Goal: Obtain resource: Download file/media

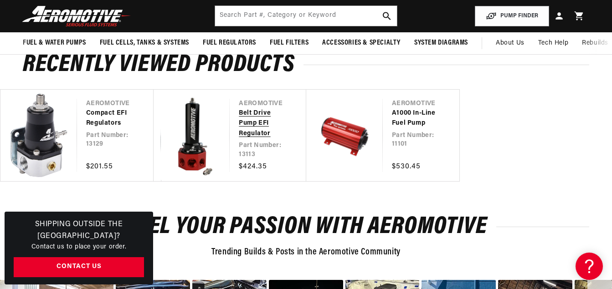
scroll to position [0, 1589]
click at [239, 120] on link "Belt Drive Pump EFI Regulator" at bounding box center [263, 123] width 49 height 31
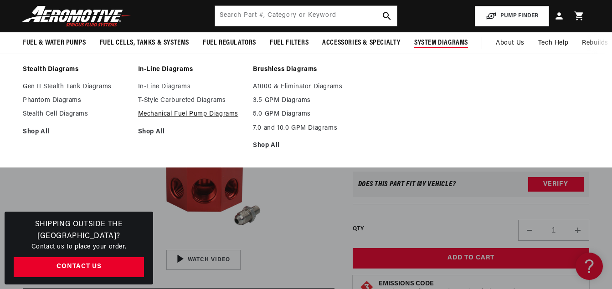
click at [210, 113] on link "Mechanical Fuel Pump Diagrams" at bounding box center [191, 114] width 106 height 8
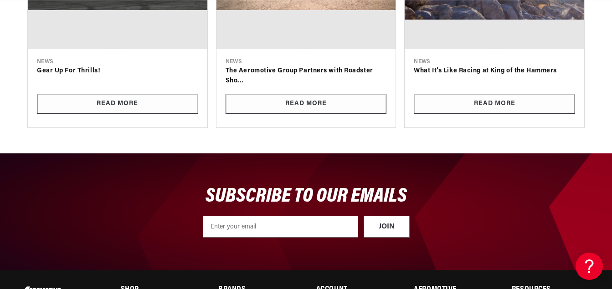
scroll to position [0, 530]
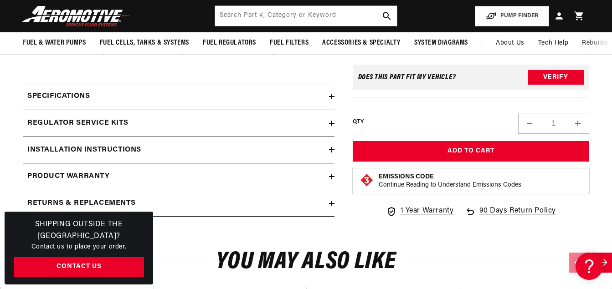
scroll to position [0, 1589]
click at [273, 151] on div "Installation Instructions" at bounding box center [176, 150] width 306 height 12
click at [113, 151] on h2 "Installation Instructions" at bounding box center [84, 150] width 114 height 12
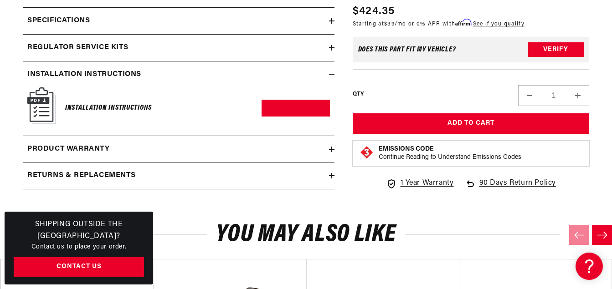
scroll to position [720, 0]
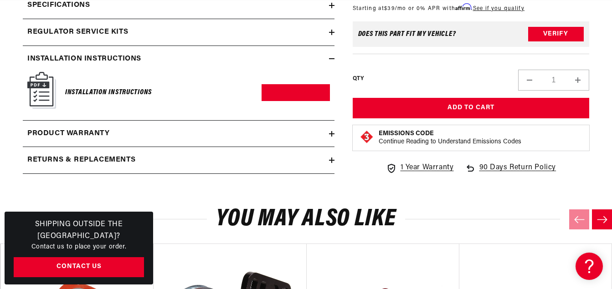
click at [40, 97] on img at bounding box center [41, 90] width 29 height 37
click at [110, 93] on h6 "Installation Instructions" at bounding box center [108, 93] width 87 height 12
click at [109, 95] on h6 "Installation Instructions" at bounding box center [108, 93] width 87 height 12
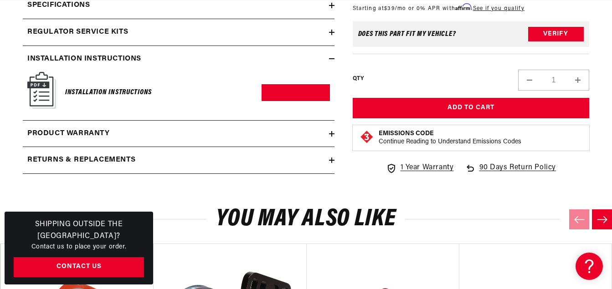
click at [109, 95] on h6 "Installation Instructions" at bounding box center [108, 93] width 87 height 12
click at [295, 89] on link "Download PDF" at bounding box center [295, 92] width 68 height 17
